Goal: Information Seeking & Learning: Learn about a topic

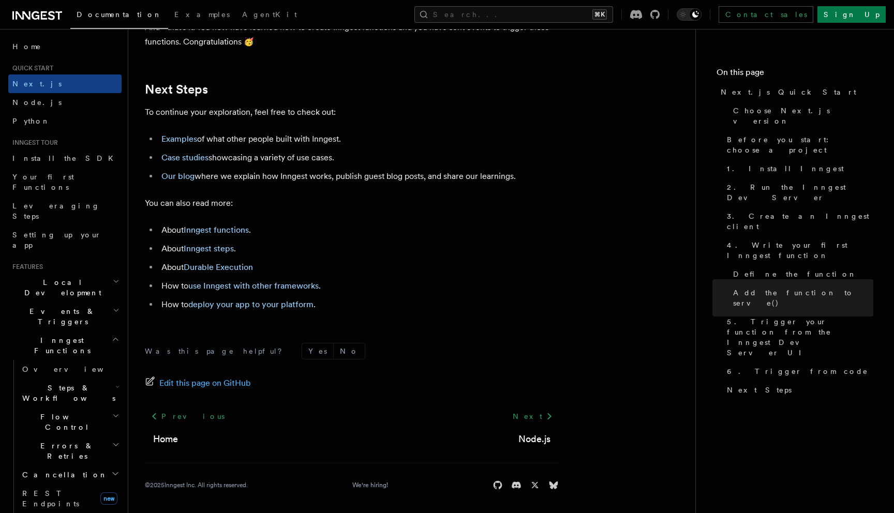
scroll to position [6440, 0]
click at [218, 390] on span "Edit this page on GitHub" at bounding box center [205, 382] width 92 height 14
click at [237, 390] on span "Edit this page on GitHub" at bounding box center [205, 382] width 92 height 14
click at [52, 306] on span "Events & Triggers" at bounding box center [60, 316] width 105 height 21
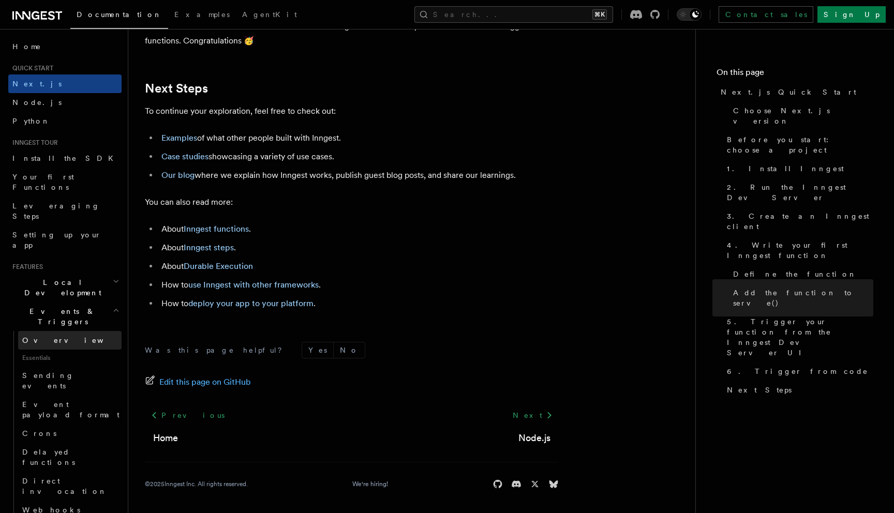
click at [48, 336] on span "Overview" at bounding box center [75, 340] width 107 height 8
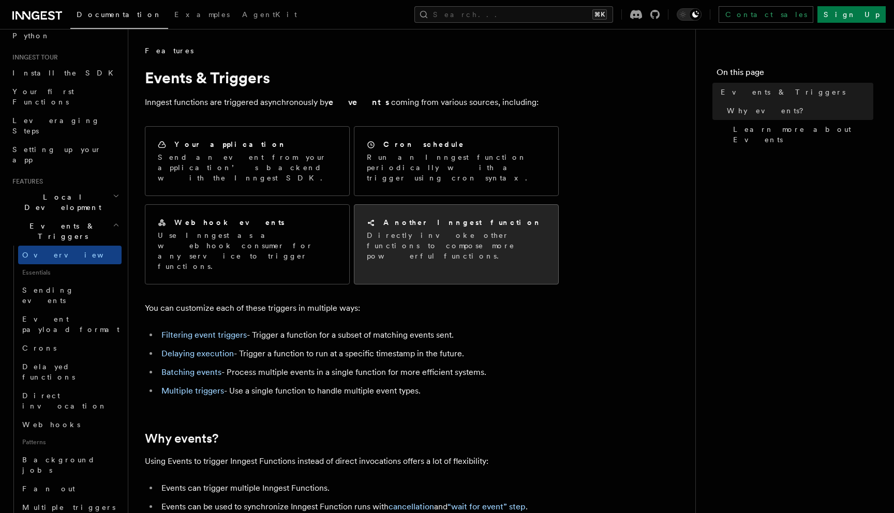
scroll to position [612, 0]
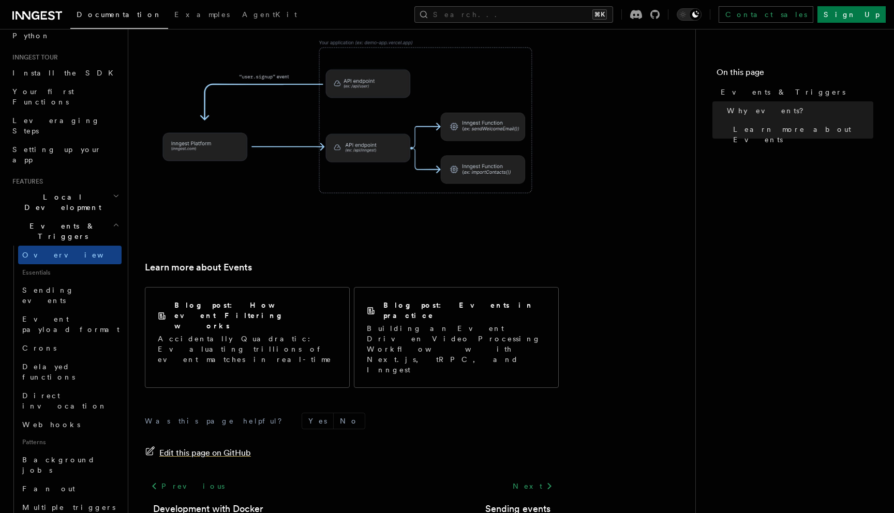
click at [224, 446] on span "Edit this page on GitHub" at bounding box center [205, 453] width 92 height 14
click at [48, 192] on span "Local Development" at bounding box center [60, 202] width 105 height 21
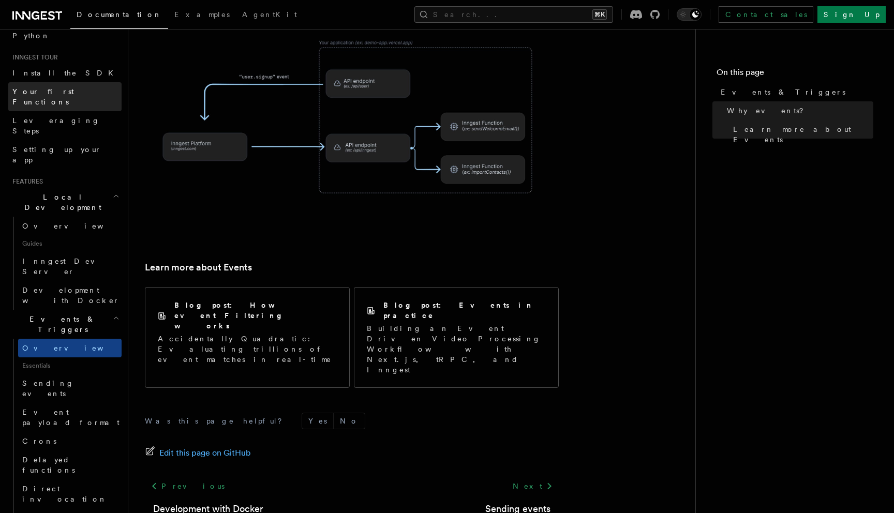
click at [47, 92] on span "Your first Functions" at bounding box center [43, 96] width 62 height 19
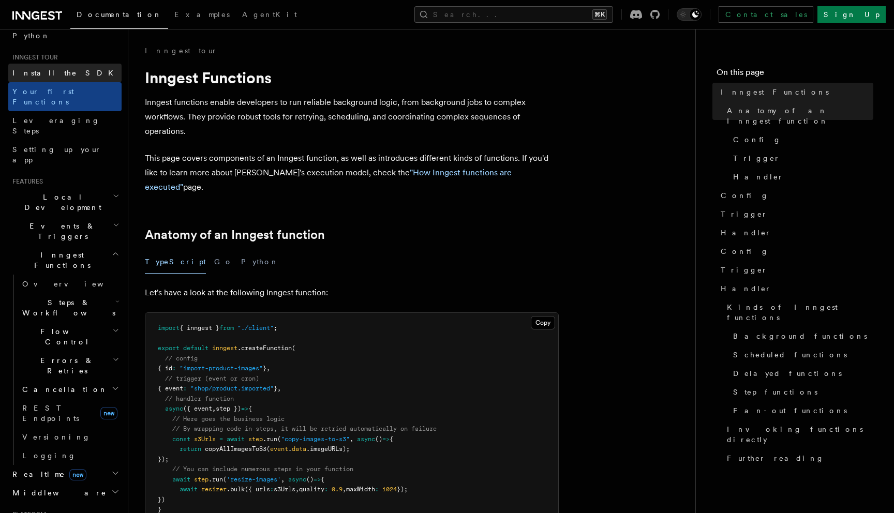
click at [43, 76] on span "Install the SDK" at bounding box center [65, 73] width 107 height 8
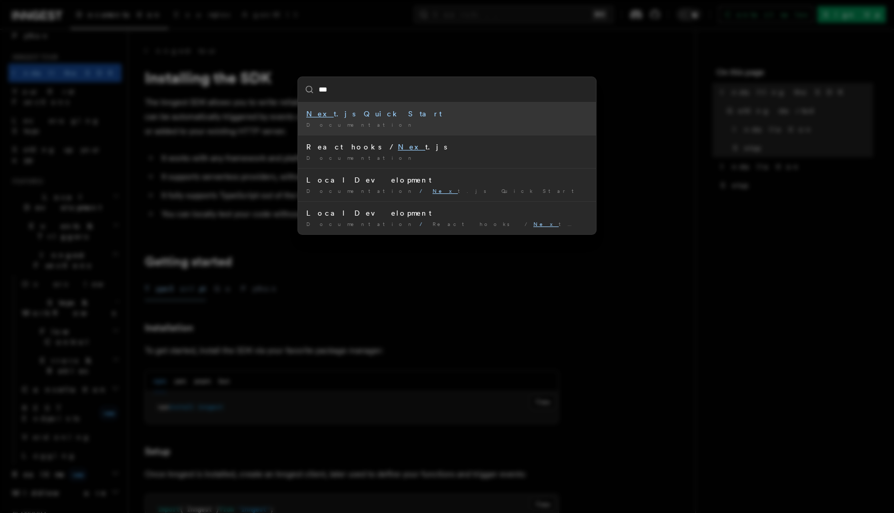
type input "****"
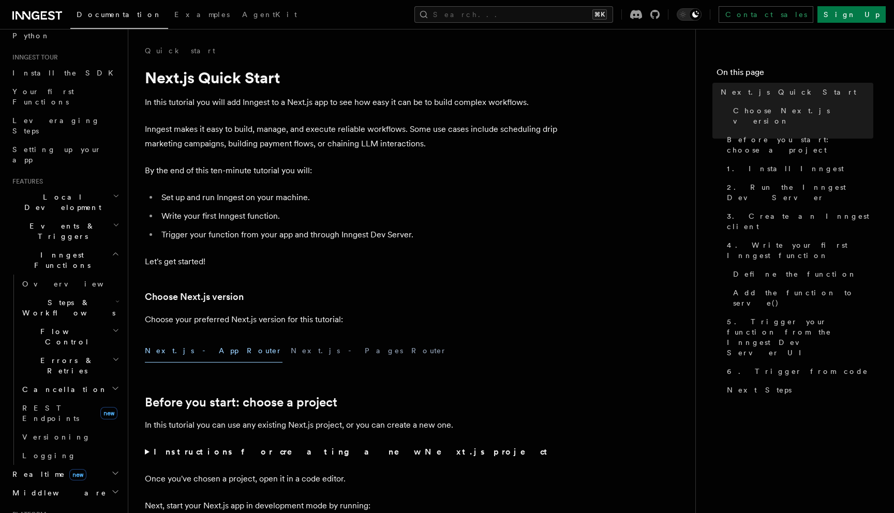
click at [295, 215] on li "Write your first Inngest function." at bounding box center [358, 216] width 400 height 14
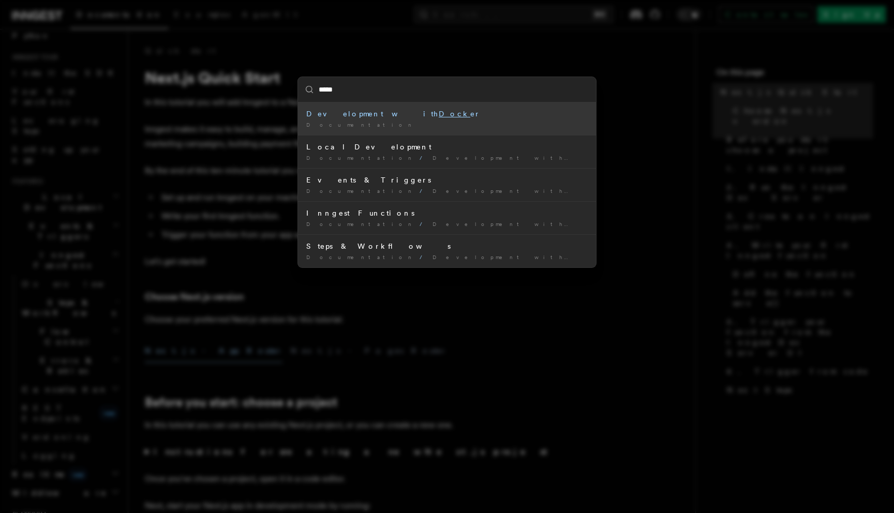
type input "******"
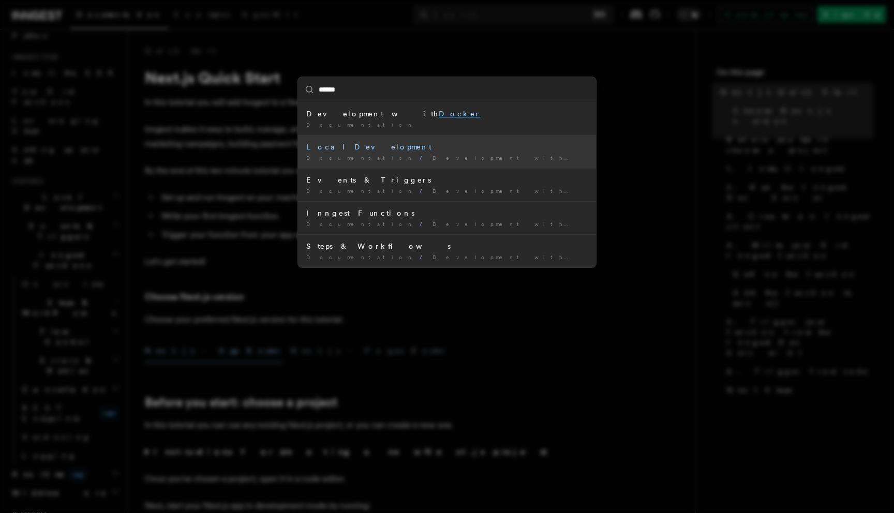
click at [359, 151] on div "Local Development" at bounding box center [446, 147] width 281 height 10
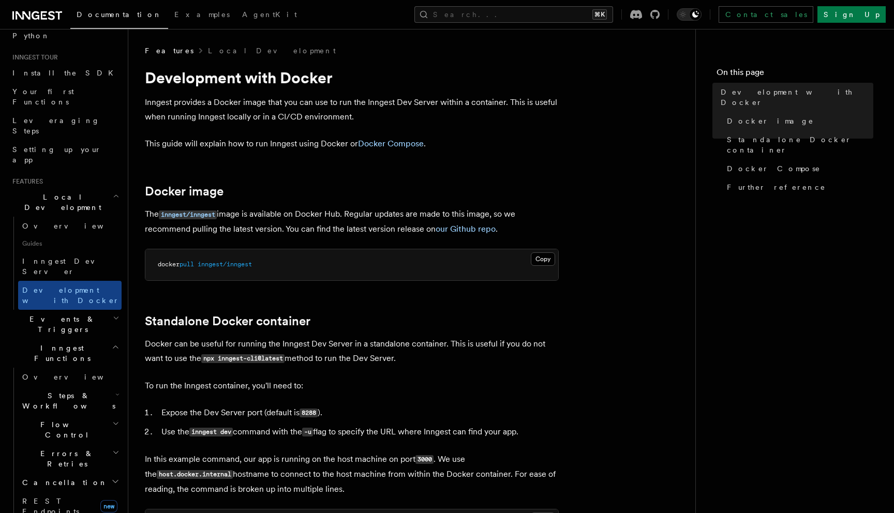
scroll to position [1010, 0]
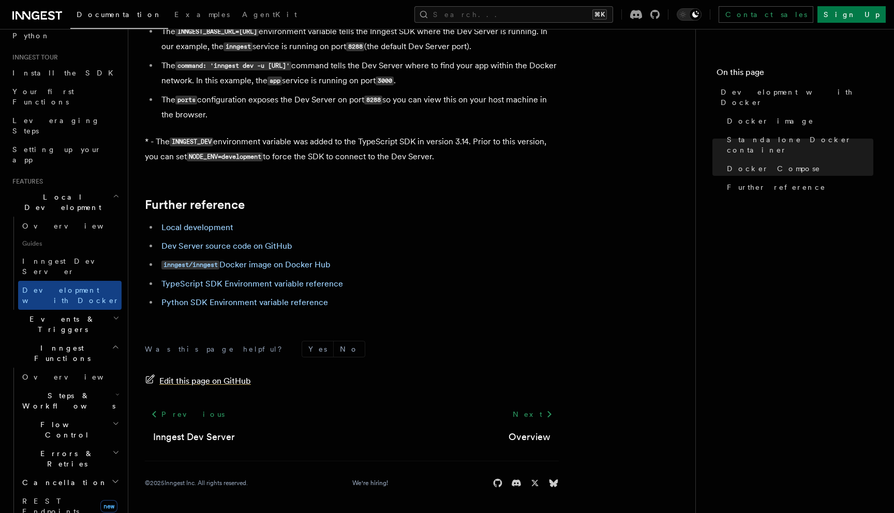
click at [202, 382] on span "Edit this page on GitHub" at bounding box center [205, 381] width 92 height 14
